Goal: Transaction & Acquisition: Purchase product/service

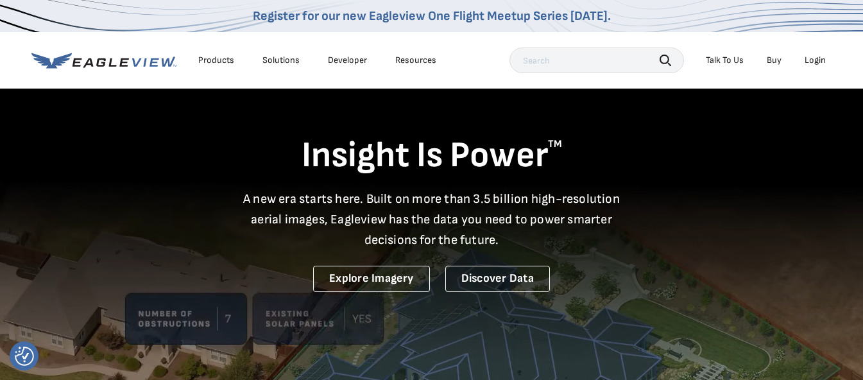
click at [815, 56] on div "Login" at bounding box center [815, 61] width 21 height 12
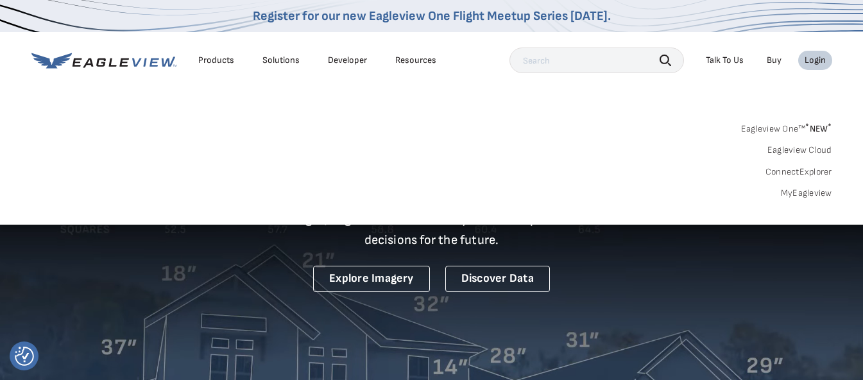
click at [798, 191] on link "MyEagleview" at bounding box center [806, 193] width 51 height 12
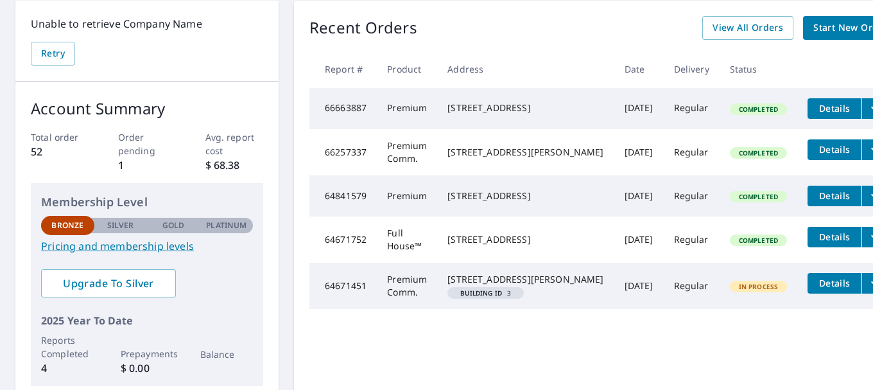
scroll to position [257, 0]
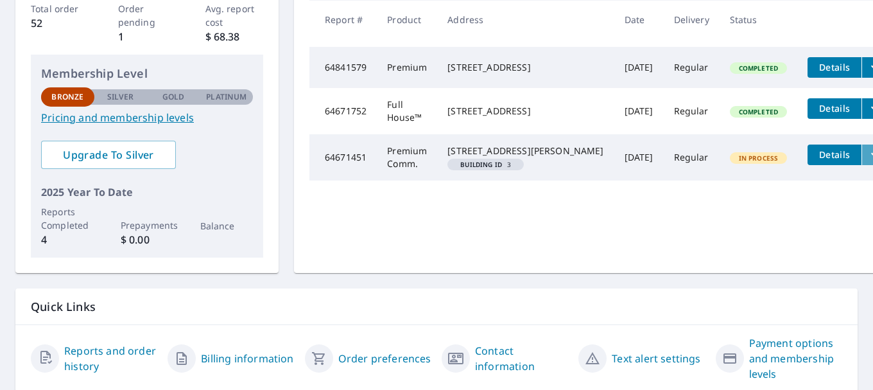
click at [867, 162] on icon "filesDropdownBtn-64671451" at bounding box center [874, 154] width 15 height 15
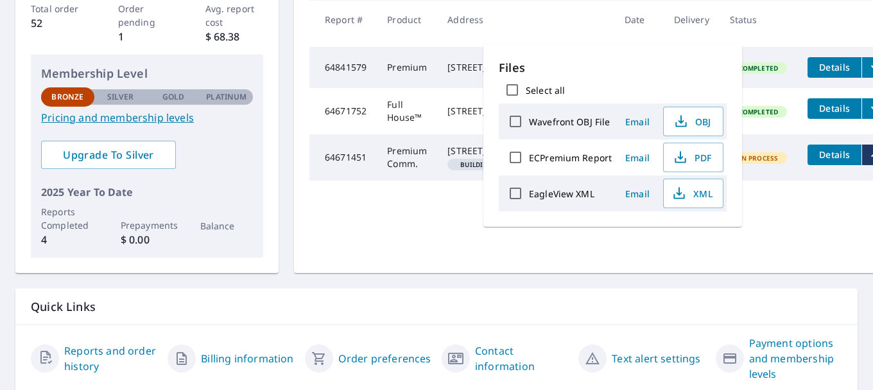
click at [422, 286] on div "Unable to retrieve Company Name Retry Account Summary Total order 52 Order pend…" at bounding box center [436, 132] width 873 height 540
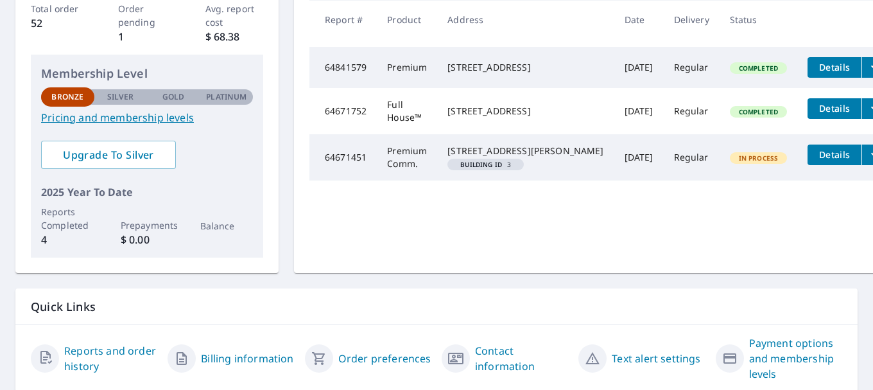
scroll to position [0, 0]
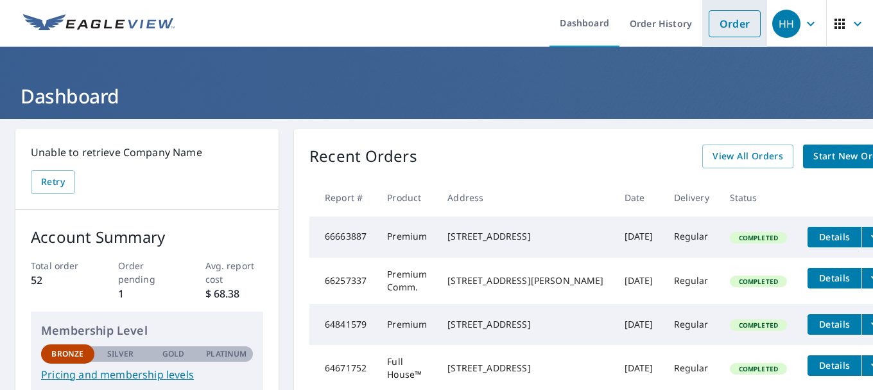
click at [724, 24] on link "Order" at bounding box center [735, 23] width 52 height 27
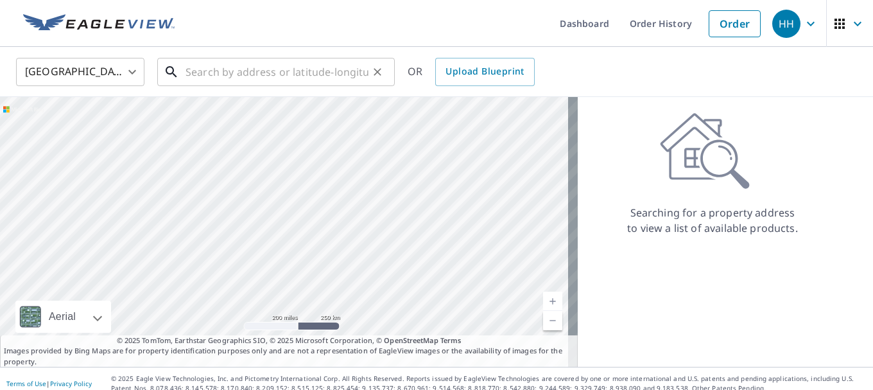
click at [186, 71] on input "text" at bounding box center [276, 72] width 183 height 36
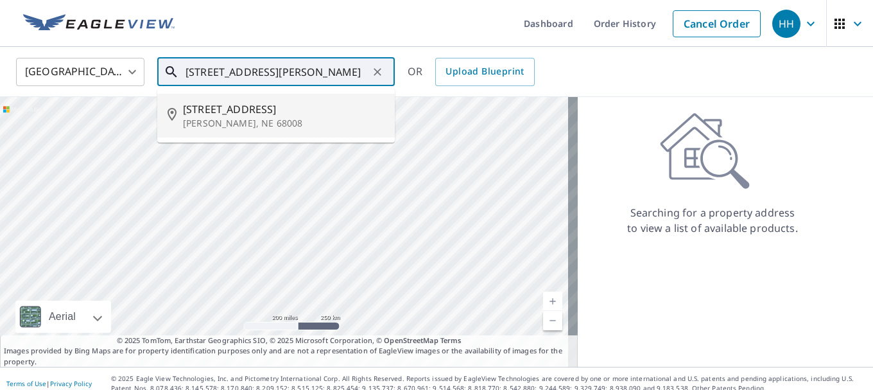
click at [223, 121] on p "Blair, NE 68008" at bounding box center [284, 123] width 202 height 13
type input "1631 Park St Blair, NE 68008"
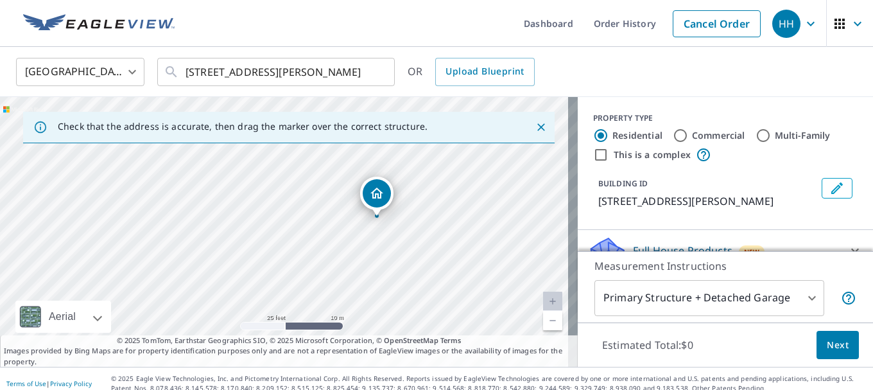
drag, startPoint x: 307, startPoint y: 214, endPoint x: 411, endPoint y: 219, distance: 104.1
click at [411, 219] on div "1631 Park St Blair, NE 68008" at bounding box center [289, 232] width 578 height 270
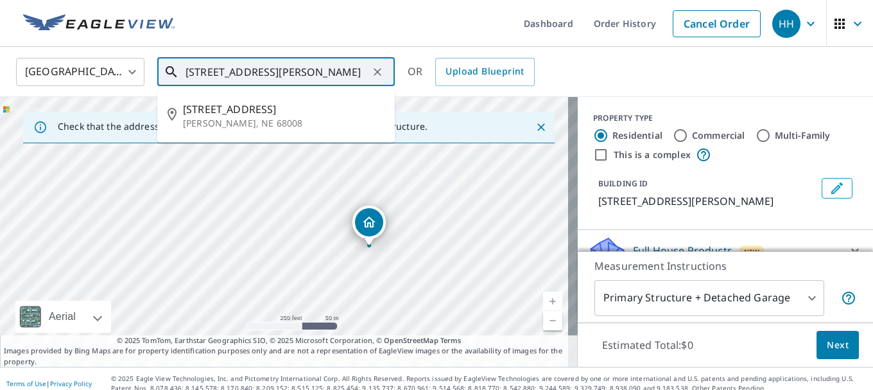
drag, startPoint x: 338, startPoint y: 69, endPoint x: 139, endPoint y: 87, distance: 199.1
click at [139, 87] on div "United States US ​ 1631 Park St Blair, NE 68008 ​ 1631 Park St Blair, NE 68008 …" at bounding box center [431, 71] width 851 height 30
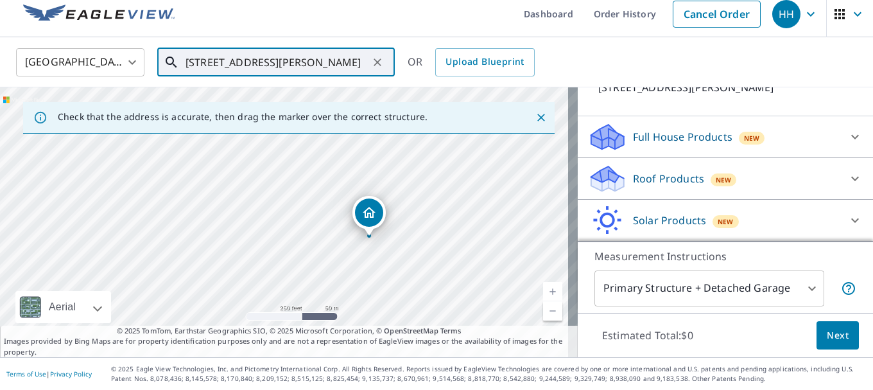
scroll to position [82, 0]
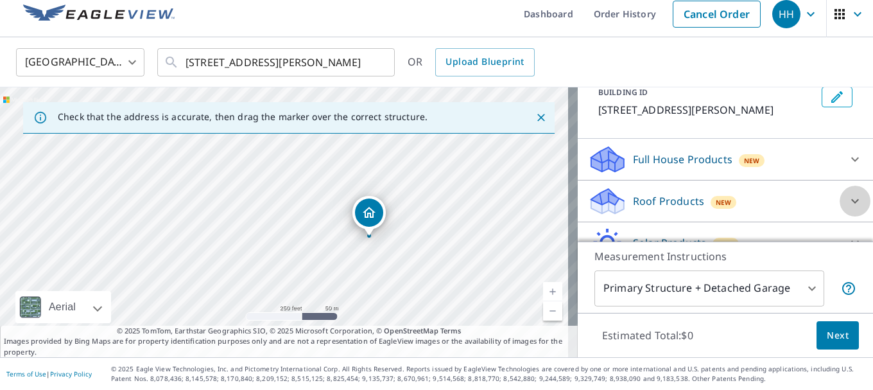
click at [847, 200] on icon at bounding box center [854, 200] width 15 height 15
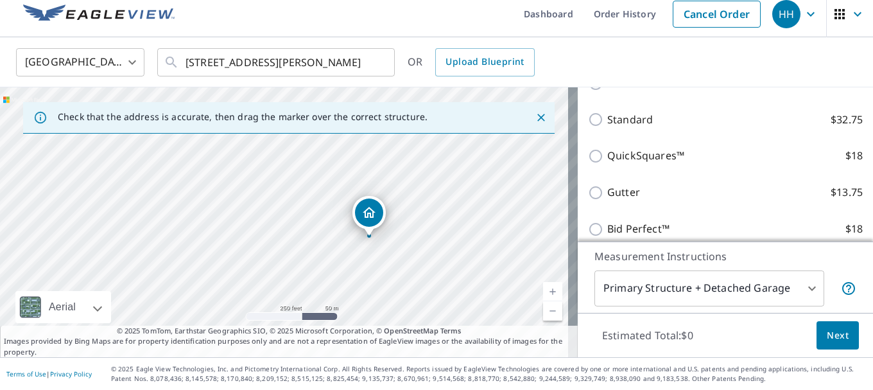
scroll to position [210, 0]
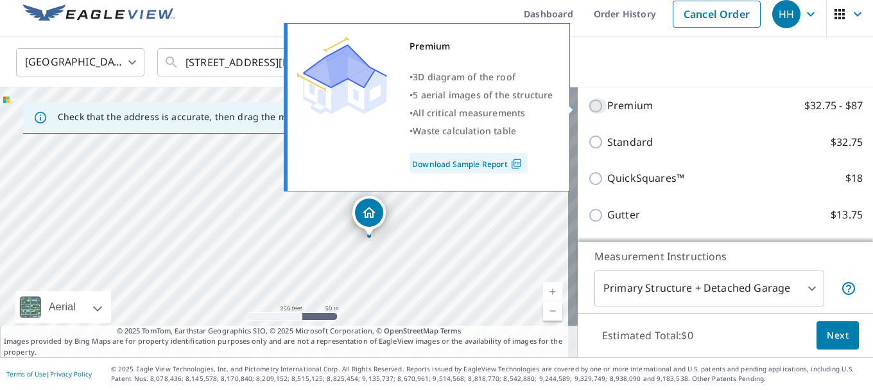
click at [588, 108] on input "Premium $32.75 - $87" at bounding box center [597, 105] width 19 height 15
checkbox input "true"
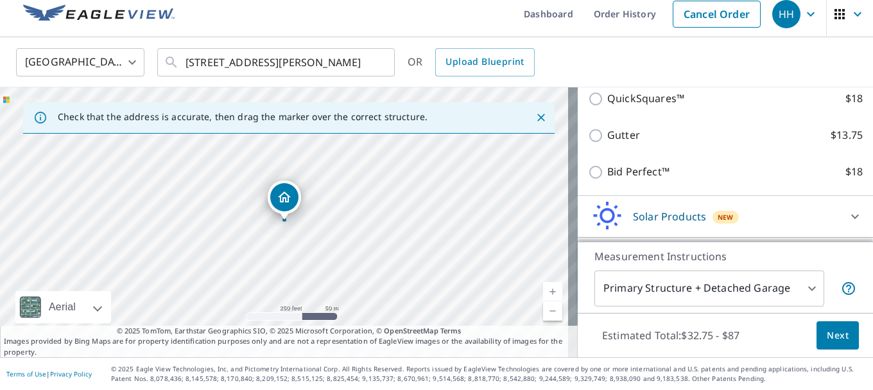
scroll to position [375, 0]
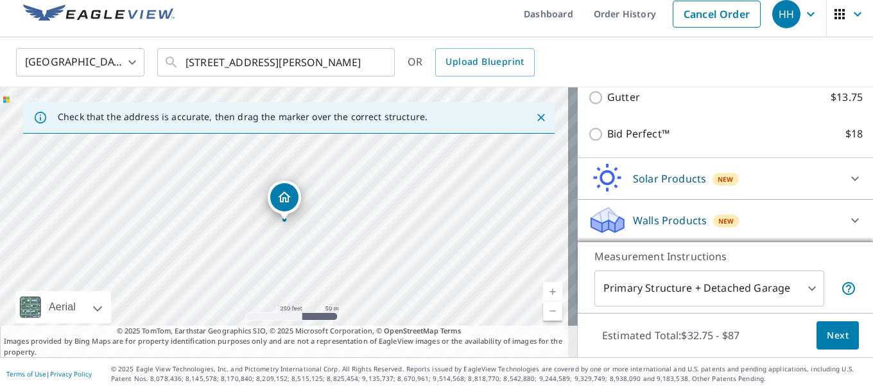
click at [827, 333] on span "Next" at bounding box center [838, 335] width 22 height 16
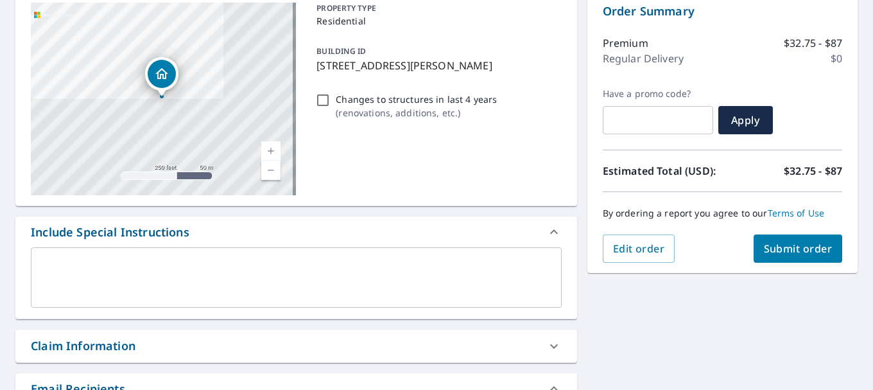
scroll to position [138, 0]
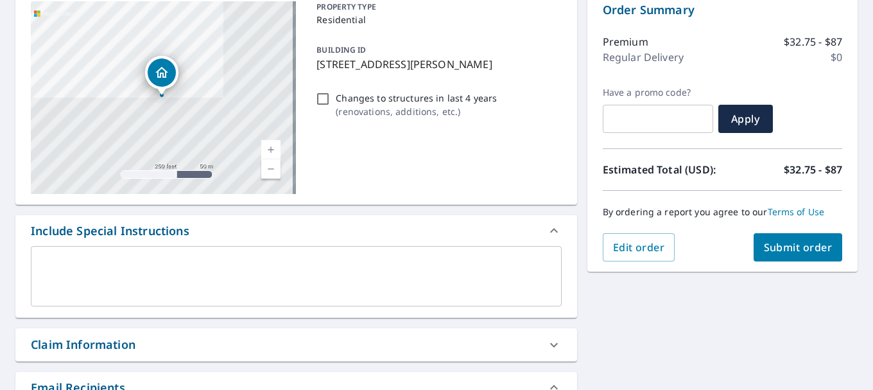
click at [762, 254] on button "Submit order" at bounding box center [797, 247] width 89 height 28
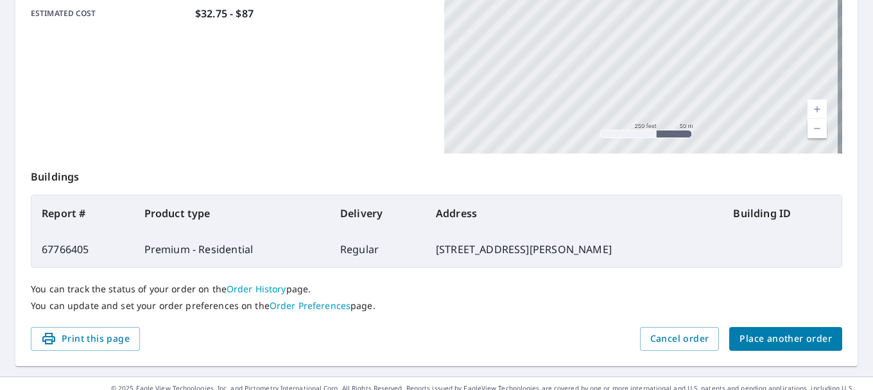
scroll to position [366, 0]
